Goal: Information Seeking & Learning: Learn about a topic

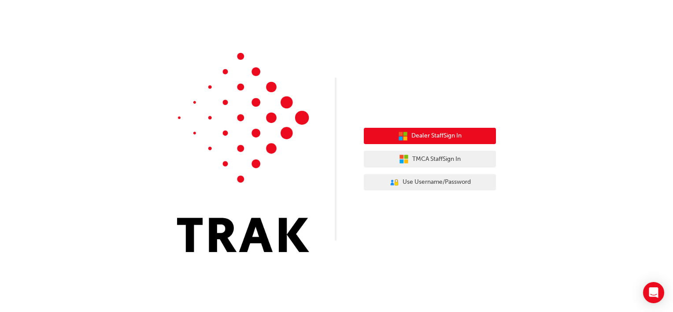
click at [429, 138] on span "Dealer Staff Sign In" at bounding box center [436, 136] width 50 height 10
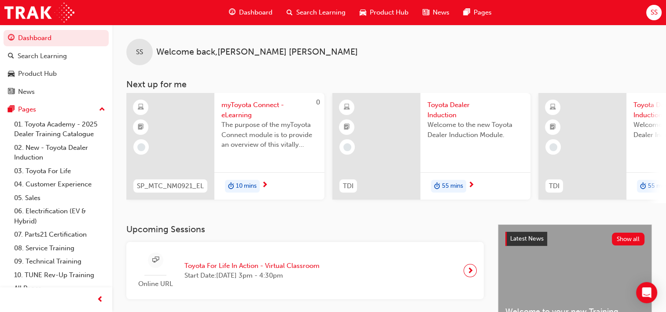
click at [408, 58] on div "SS Welcome back , Sachindra Singh" at bounding box center [389, 45] width 554 height 40
click at [656, 17] on span "SS" at bounding box center [653, 12] width 7 height 10
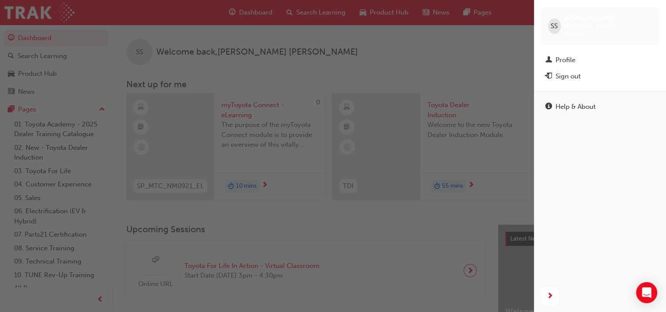
click at [425, 76] on div "button" at bounding box center [267, 156] width 534 height 312
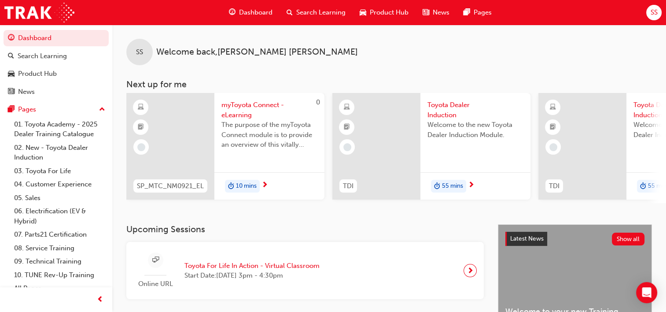
click at [308, 12] on span "Search Learning" at bounding box center [320, 12] width 49 height 10
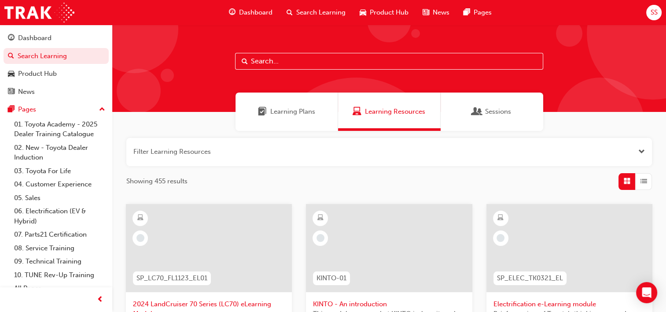
click at [284, 63] on input "text" at bounding box center [389, 61] width 308 height 17
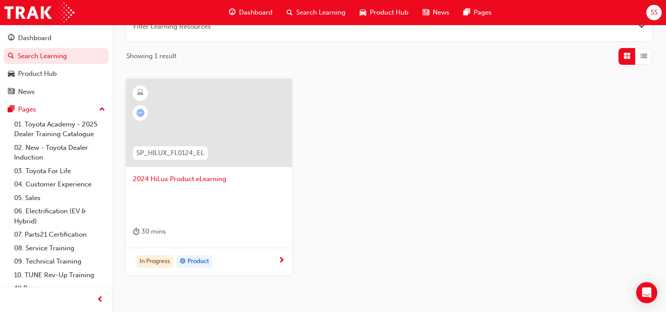
scroll to position [132, 0]
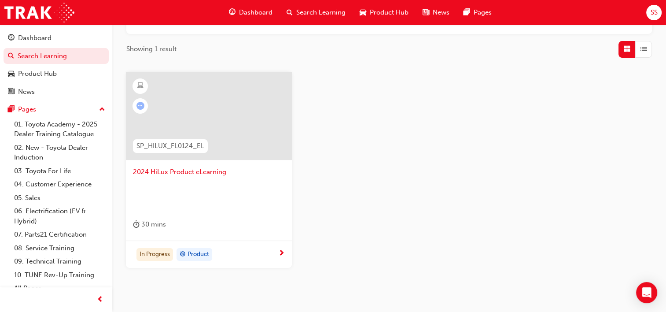
type input "hilux product e"
click at [170, 173] on span "2024 HiLux Product eLearning" at bounding box center [209, 172] width 152 height 10
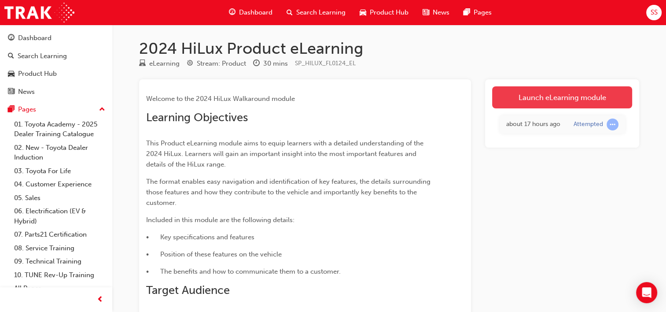
click at [541, 101] on link "Launch eLearning module" at bounding box center [562, 97] width 140 height 22
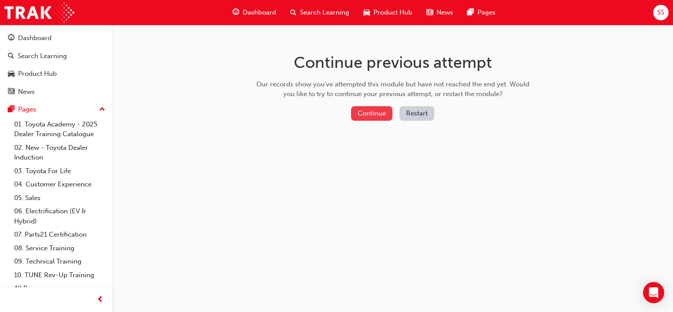
click at [358, 120] on button "Continue" at bounding box center [371, 113] width 41 height 15
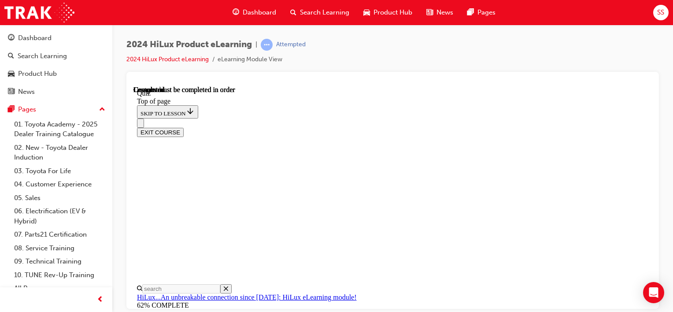
scroll to position [264, 0]
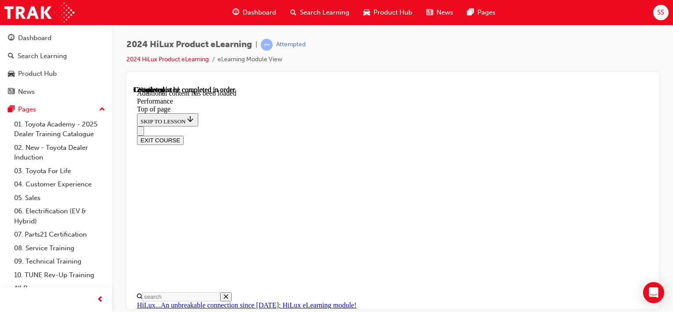
scroll to position [709, 0]
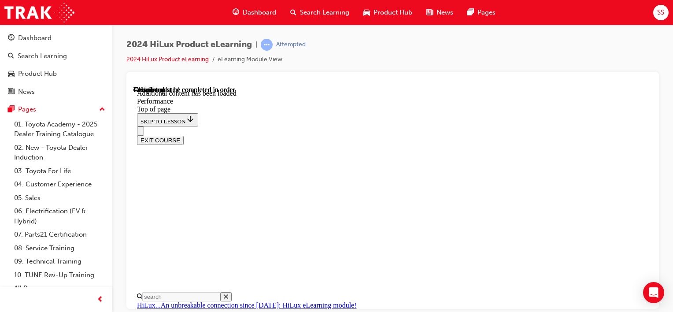
scroll to position [3346, 0]
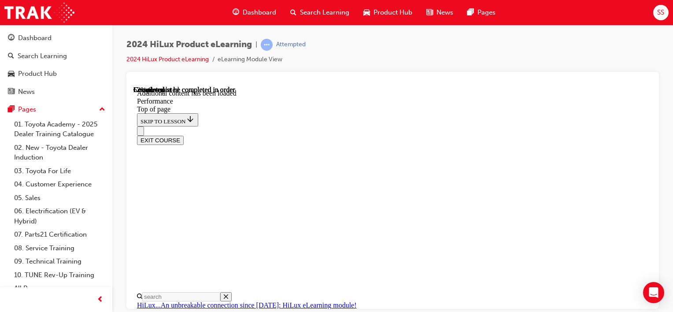
scroll to position [5185, 0]
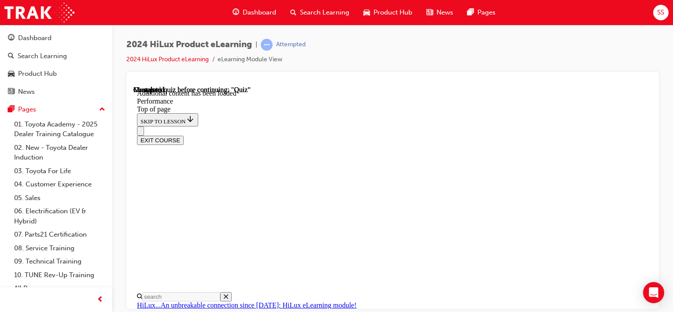
scroll to position [6332, 0]
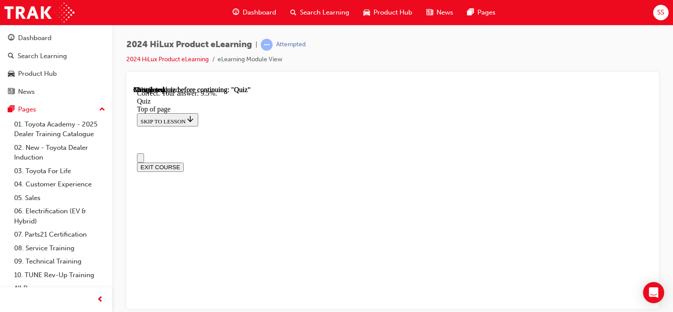
scroll to position [88, 0]
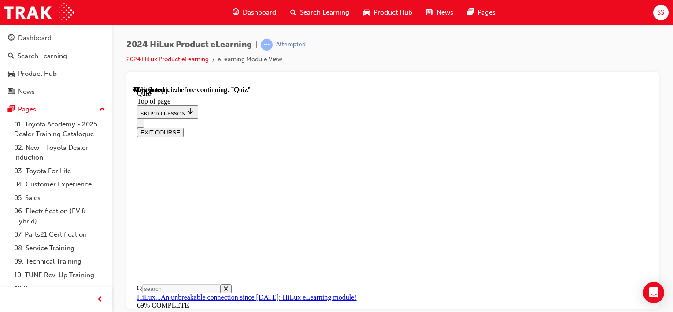
scroll to position [88, 0]
drag, startPoint x: 337, startPoint y: 154, endPoint x: 409, endPoint y: 183, distance: 77.7
copy p "With the introduction of 48V 'V-Active' technology, what information will the M…"
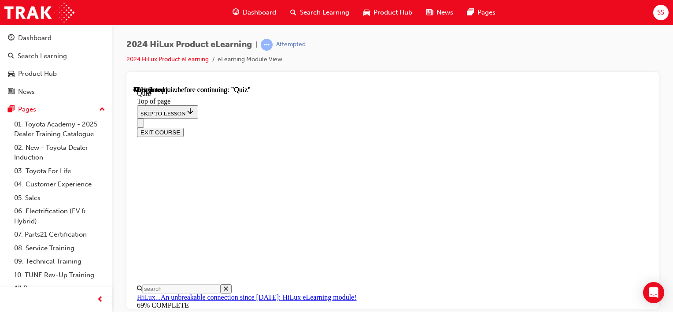
scroll to position [220, 0]
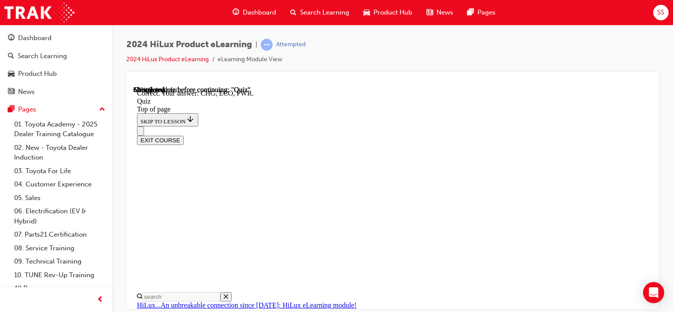
scroll to position [346, 0]
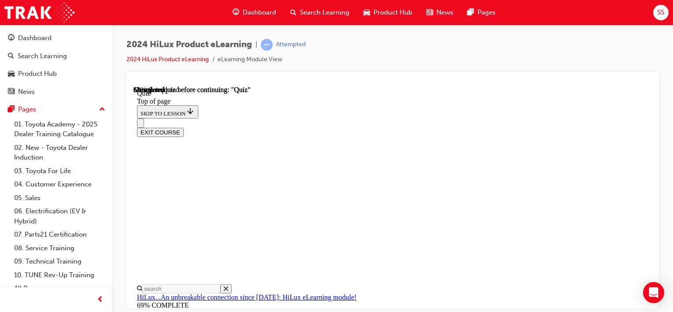
scroll to position [132, 0]
drag, startPoint x: 342, startPoint y: 110, endPoint x: 475, endPoint y: 144, distance: 137.1
drag, startPoint x: 338, startPoint y: 111, endPoint x: 478, endPoint y: 144, distance: 143.4
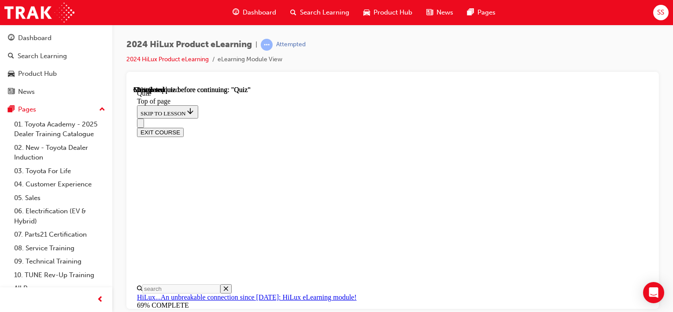
copy p "48V models (V-Active) receive Multi-Terrain select as a standard feature. How m…"
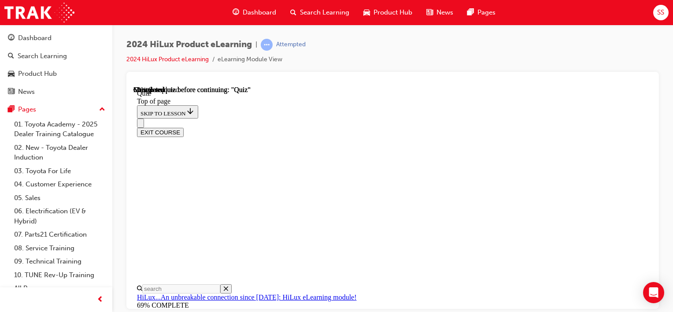
scroll to position [176, 0]
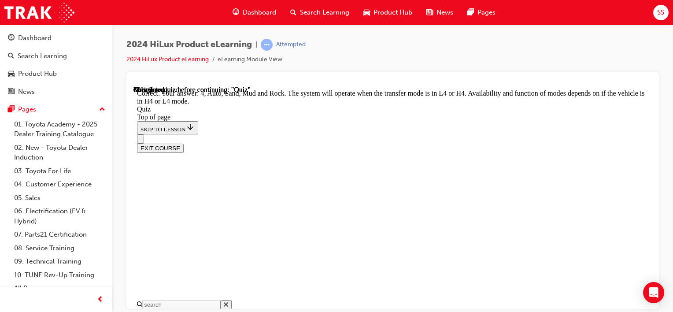
scroll to position [356, 0]
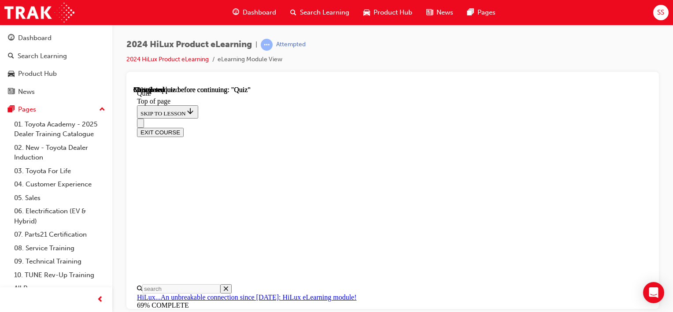
scroll to position [132, 0]
drag, startPoint x: 341, startPoint y: 110, endPoint x: 538, endPoint y: 109, distance: 197.7
copy p "Which driving mode is most suitable for on road driving?"
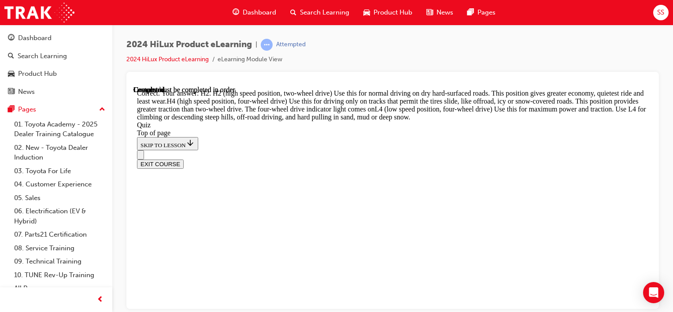
scroll to position [410, 0]
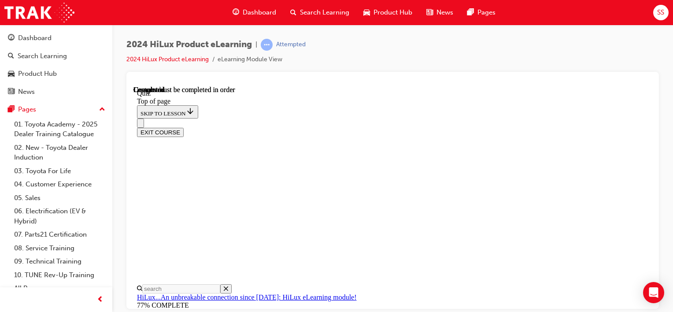
scroll to position [255, 0]
